Goal: Task Accomplishment & Management: Manage account settings

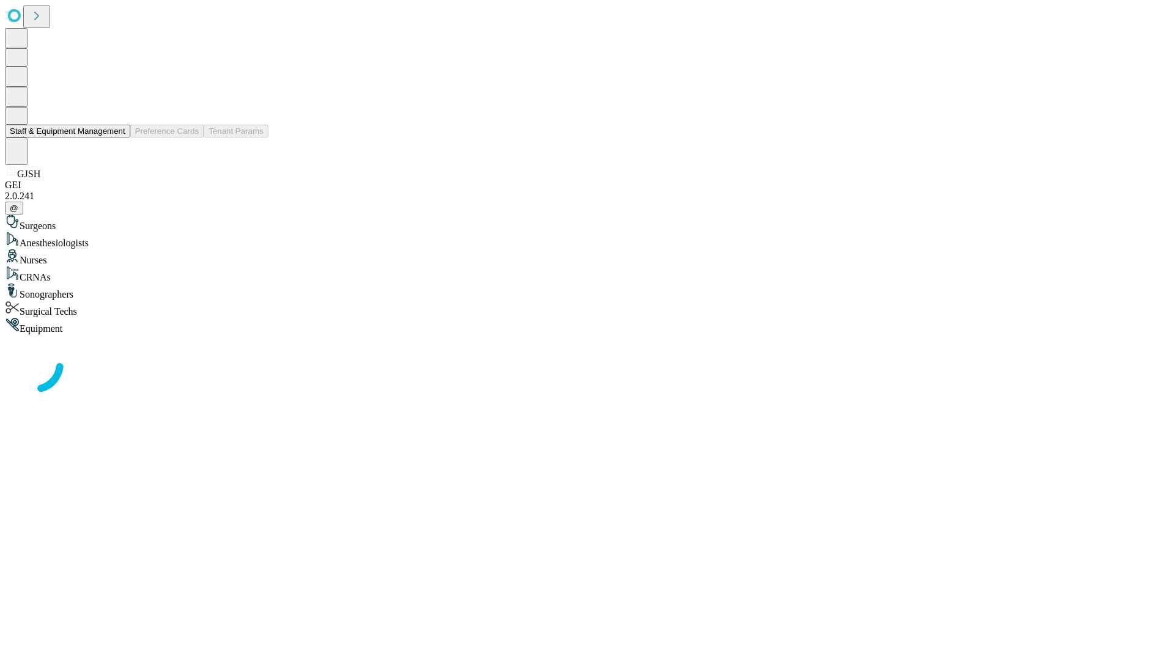
click at [117, 138] on button "Staff & Equipment Management" at bounding box center [67, 131] width 125 height 13
